Goal: Register for event/course

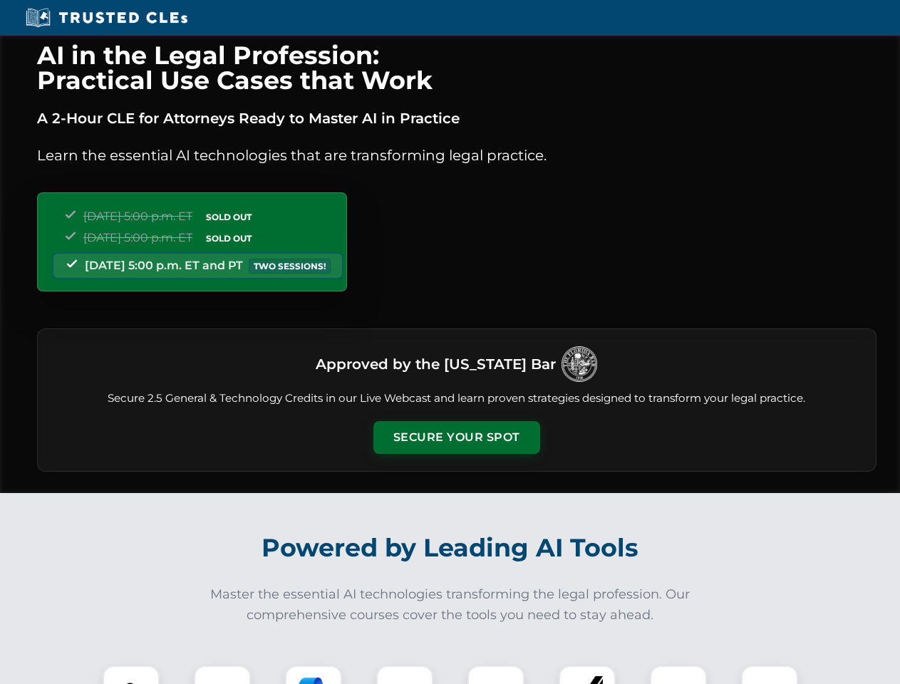
click at [456, 438] on button "Secure Your Spot" at bounding box center [457, 437] width 167 height 33
click at [131, 675] on img at bounding box center [130, 694] width 41 height 41
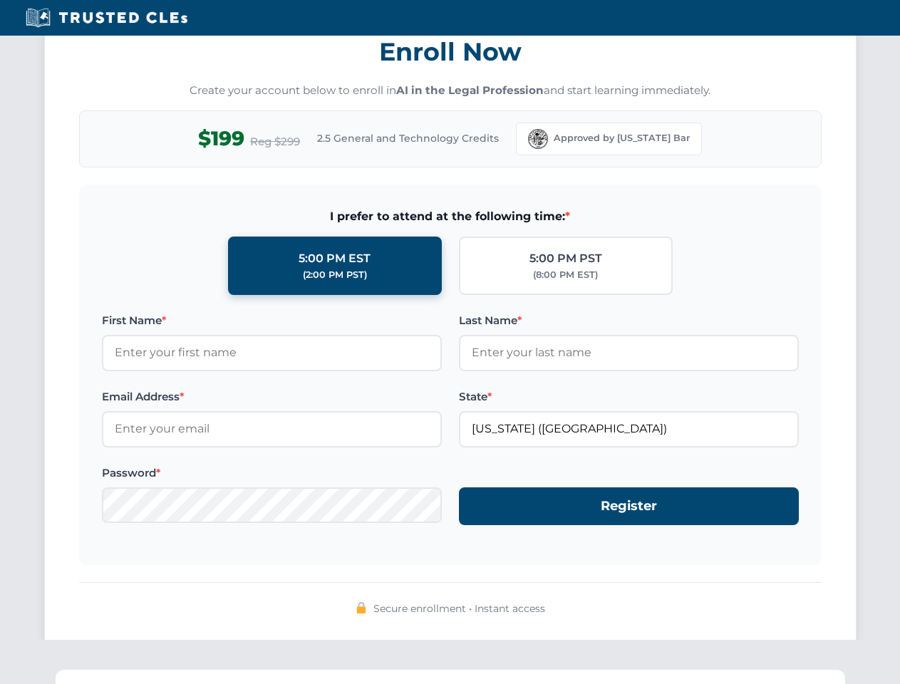
scroll to position [1399, 0]
